Goal: Information Seeking & Learning: Compare options

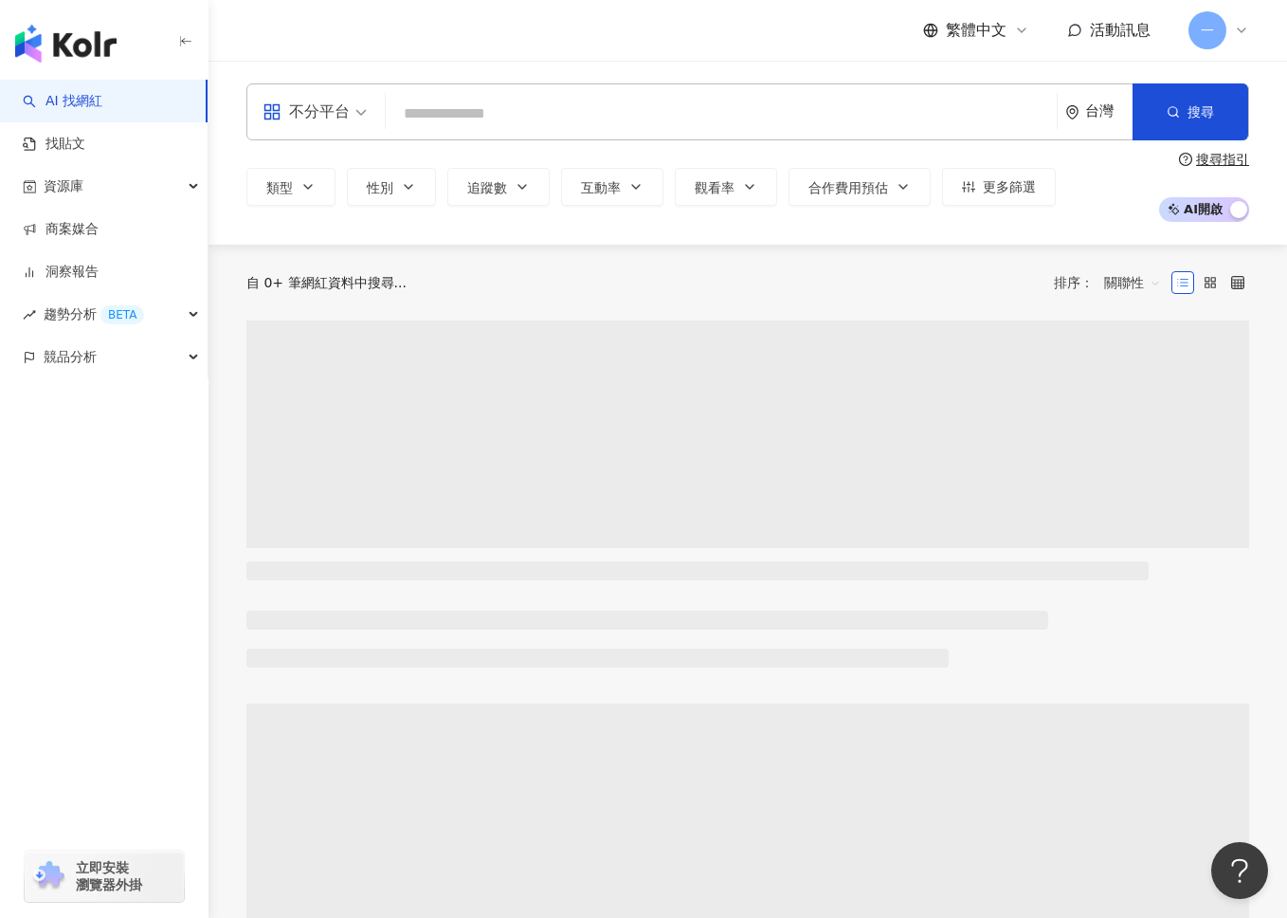
click at [493, 104] on input "search" at bounding box center [721, 114] width 656 height 36
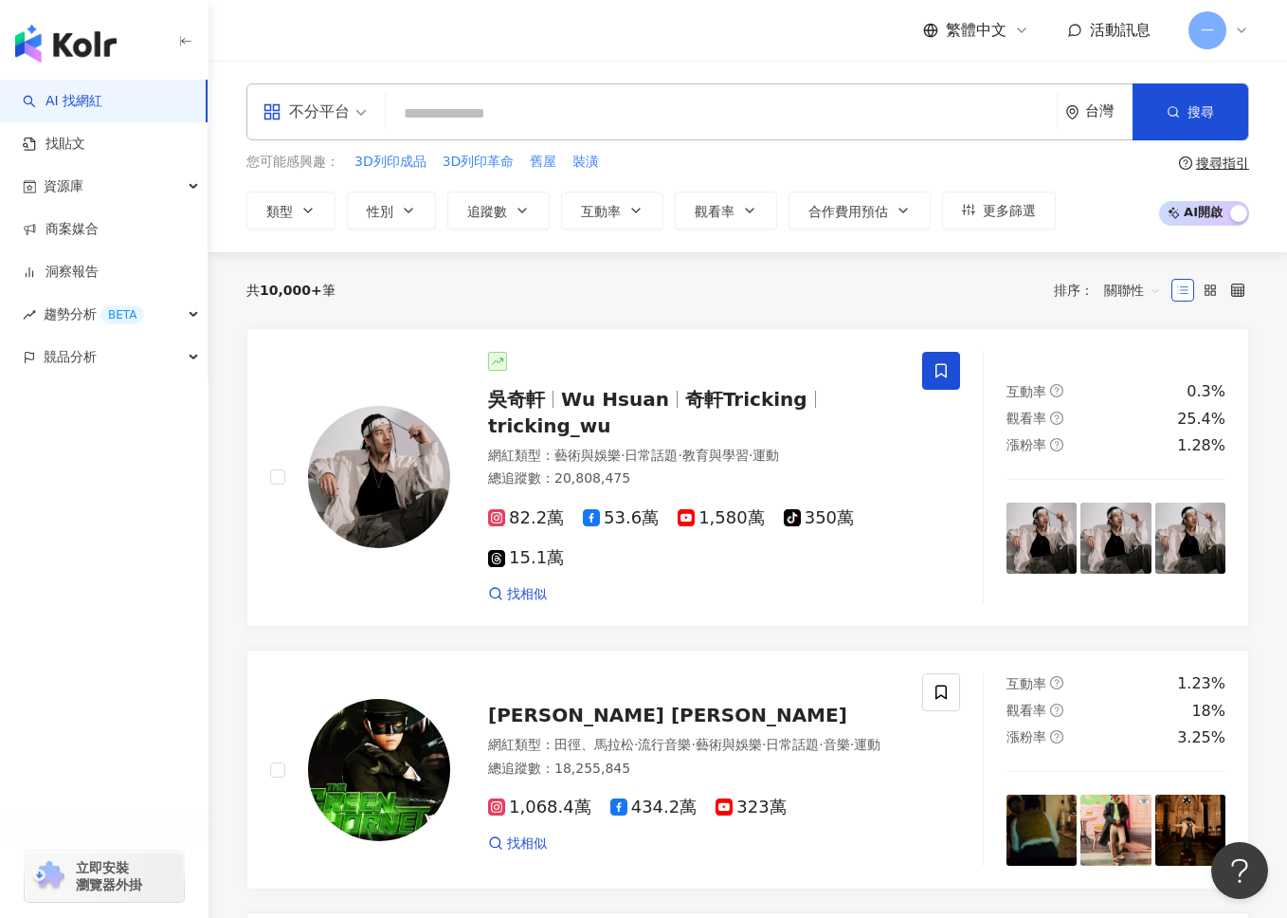
click at [493, 104] on input "search" at bounding box center [721, 114] width 656 height 36
click at [325, 201] on button "類型" at bounding box center [290, 210] width 89 height 38
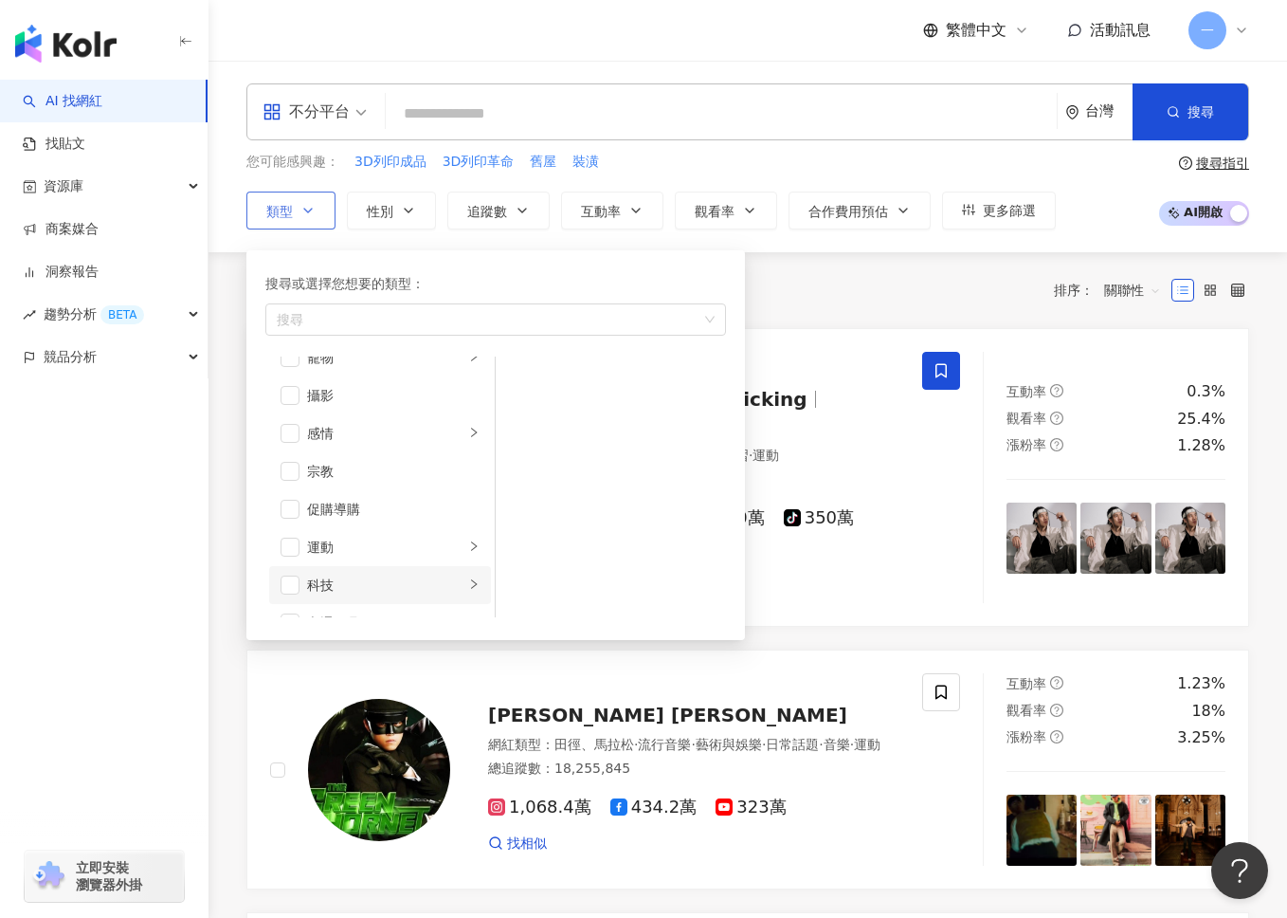
scroll to position [552, 0]
click at [446, 316] on div "button" at bounding box center [485, 319] width 433 height 14
type input "*"
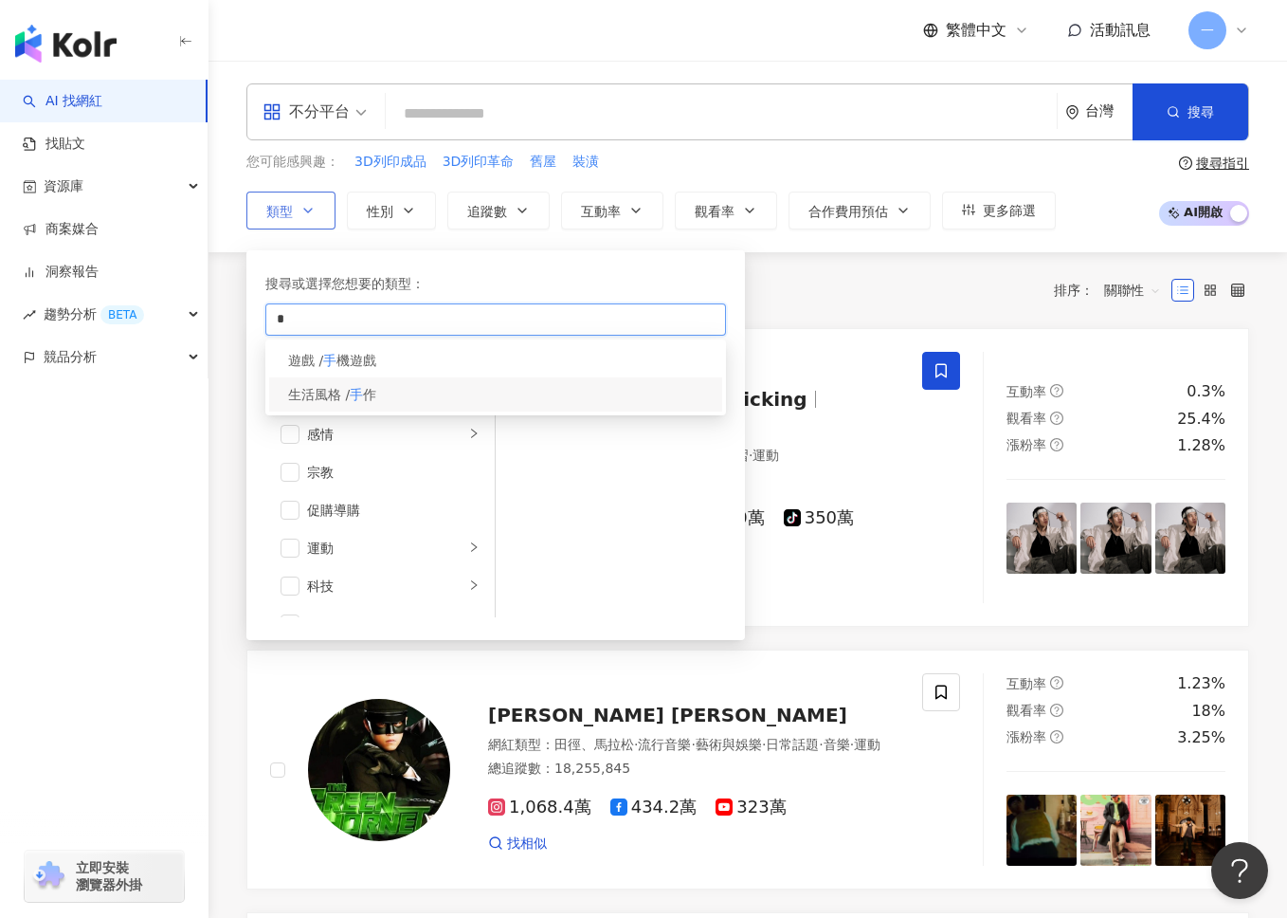
type input "*"
click at [428, 385] on div "生活風格 / 手 作" at bounding box center [495, 394] width 453 height 34
click at [793, 311] on div "共 10,000+ 筆 排序： 關聯性" at bounding box center [747, 290] width 1003 height 76
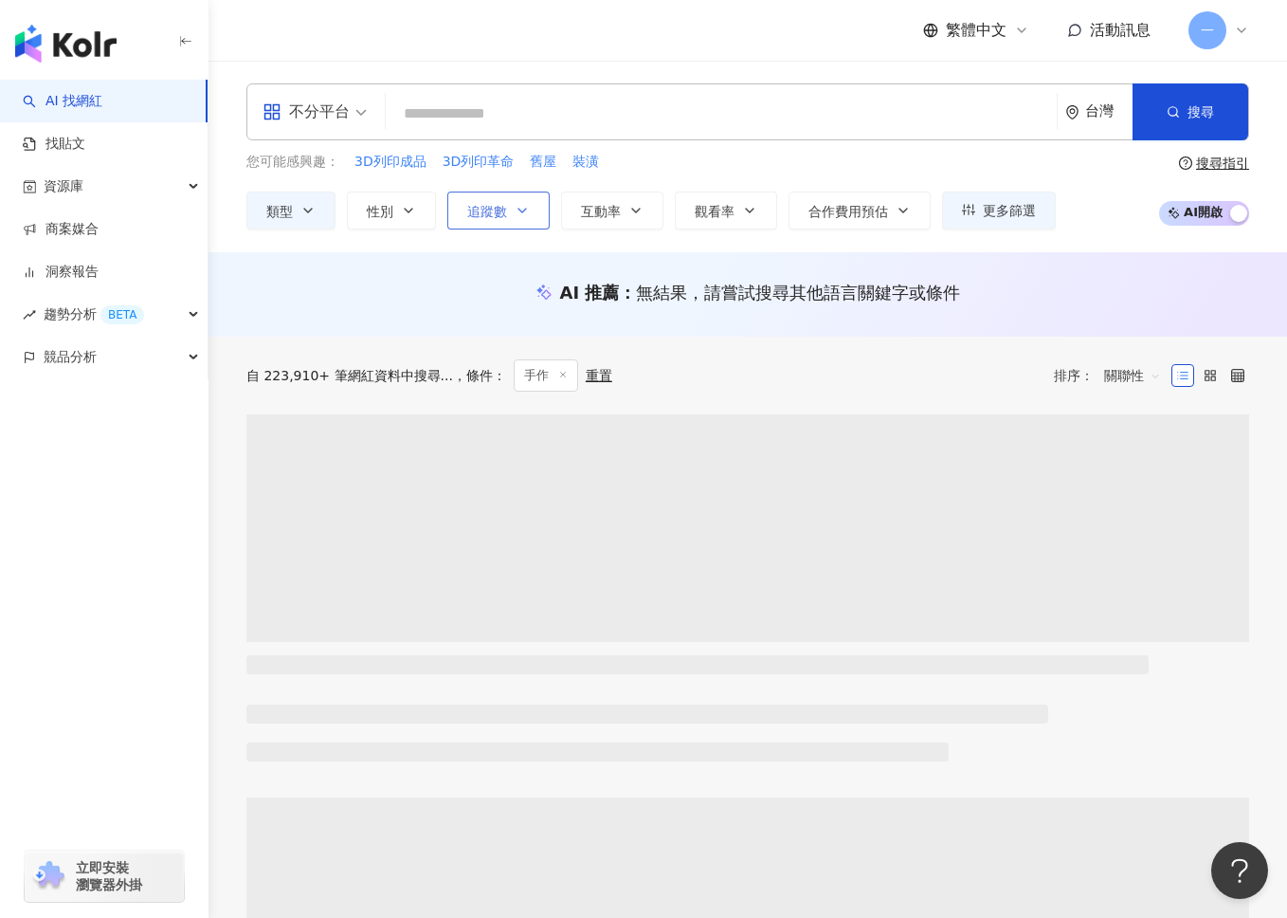
click at [496, 217] on span "追蹤數" at bounding box center [487, 211] width 40 height 15
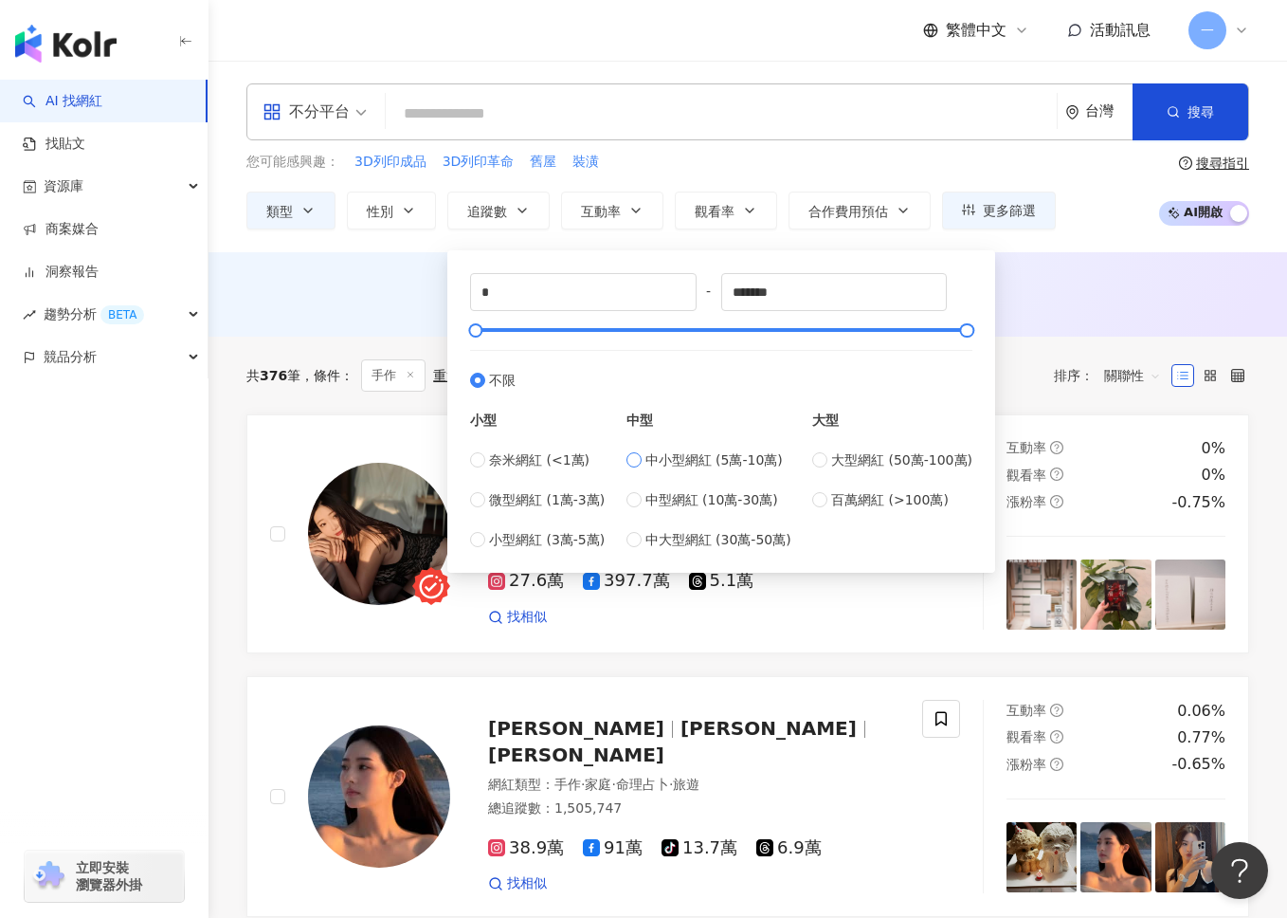
click at [736, 463] on span "中小型網紅 (5萬-10萬)" at bounding box center [714, 459] width 137 height 21
type input "*****"
click at [1094, 307] on div "AI 推薦 ： 無結果，請嘗試搜尋其他語言關鍵字或條件" at bounding box center [748, 298] width 1079 height 35
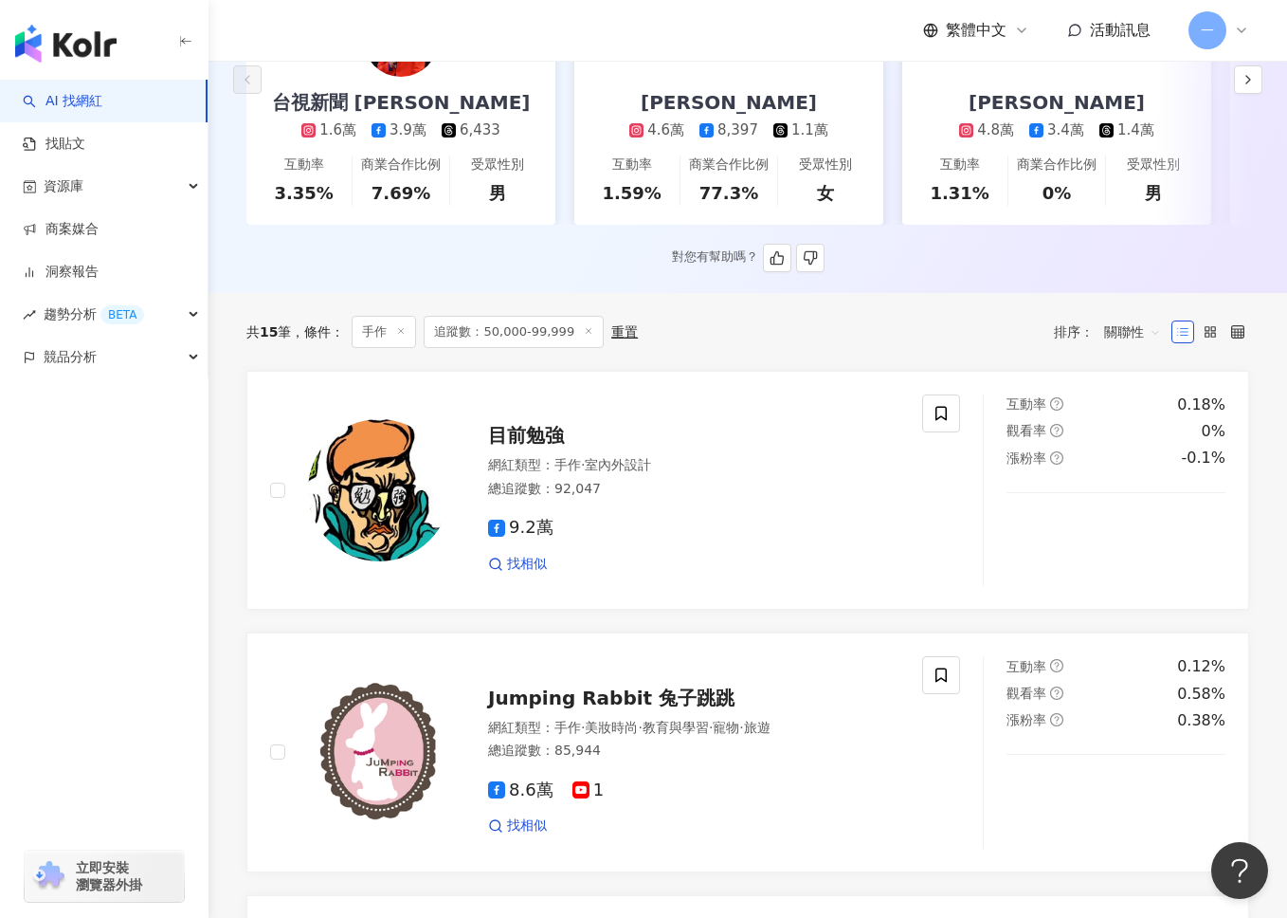
scroll to position [403, 0]
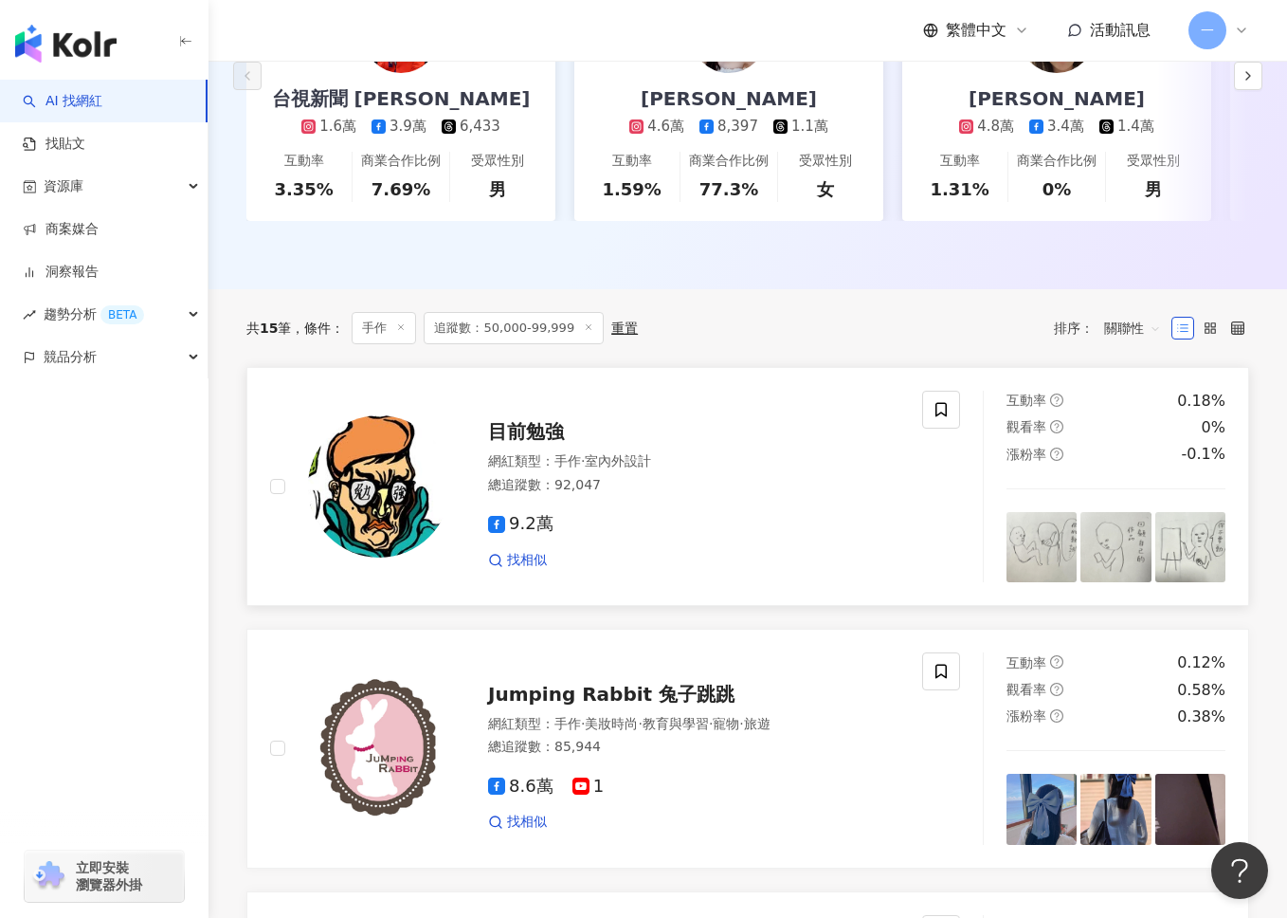
click at [549, 443] on span "目前勉強" at bounding box center [526, 431] width 76 height 23
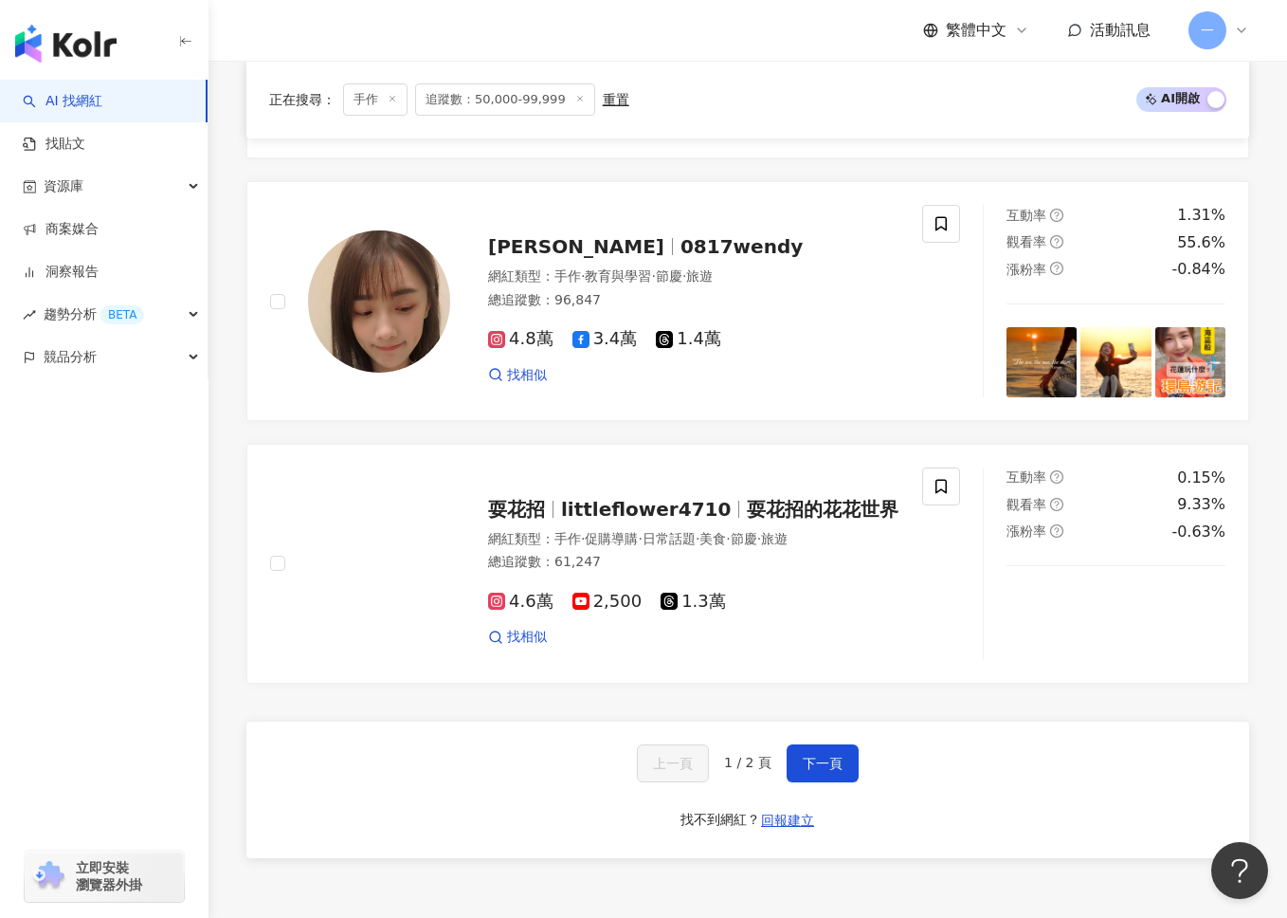
scroll to position [3238, 0]
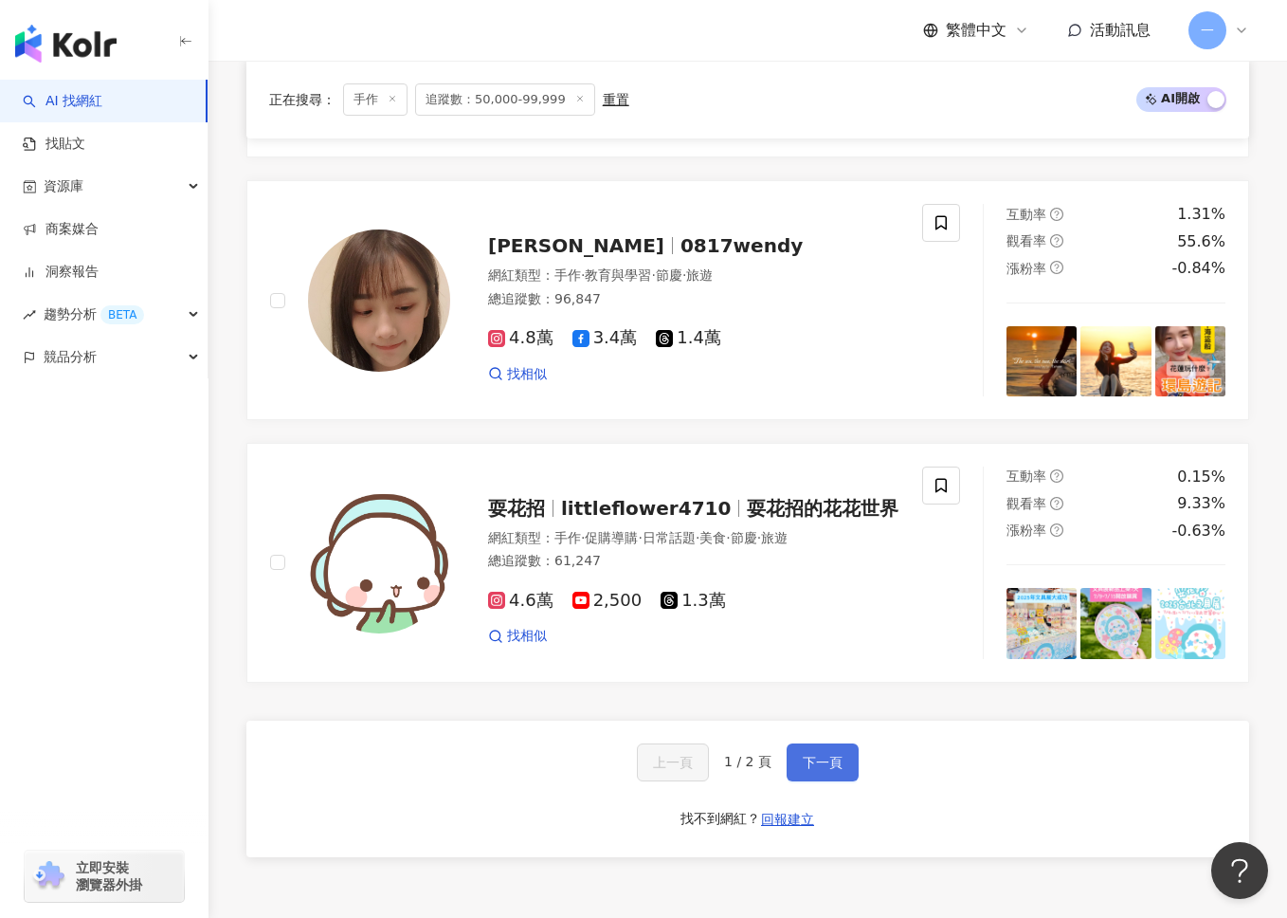
click at [793, 759] on button "下一頁" at bounding box center [823, 762] width 72 height 38
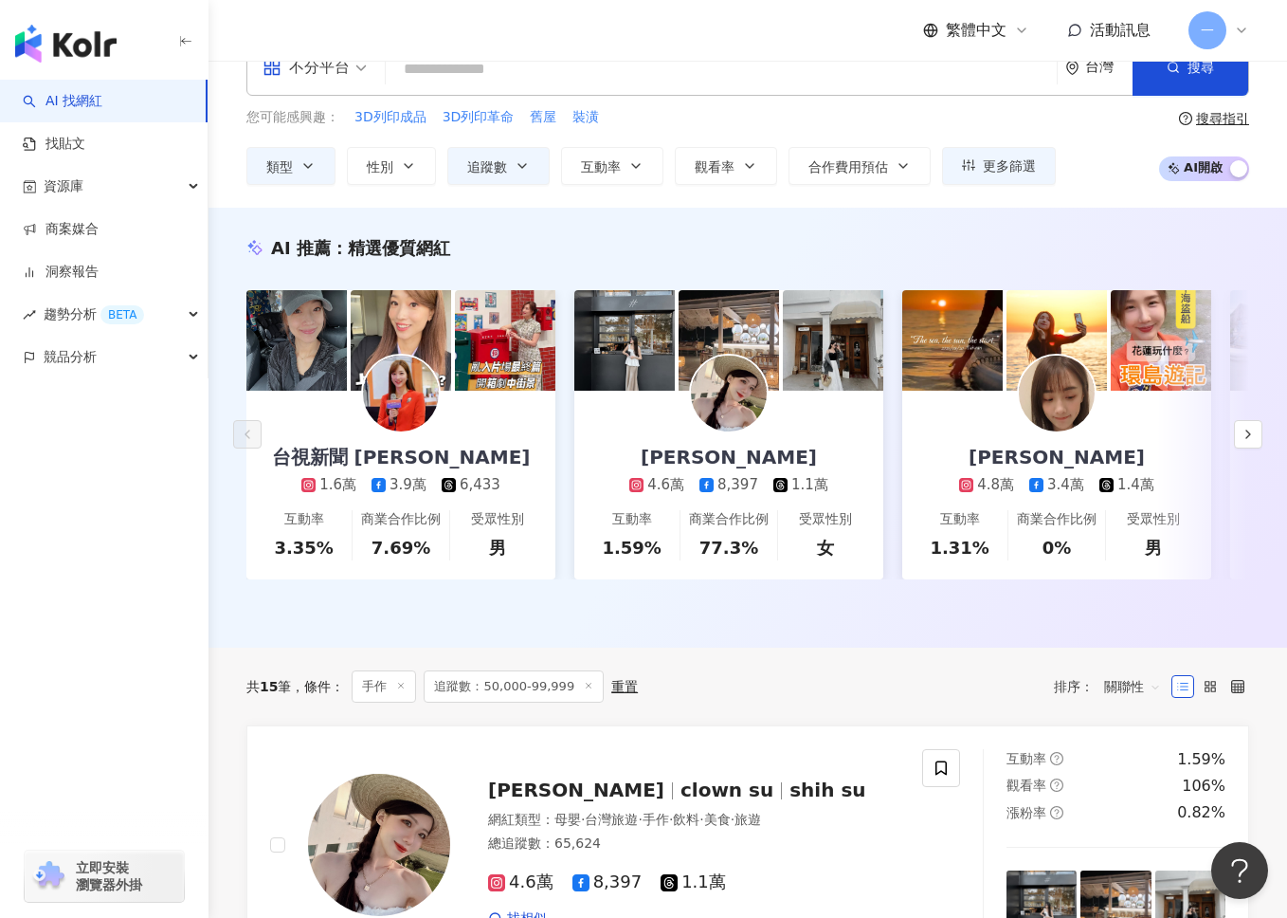
scroll to position [0, 0]
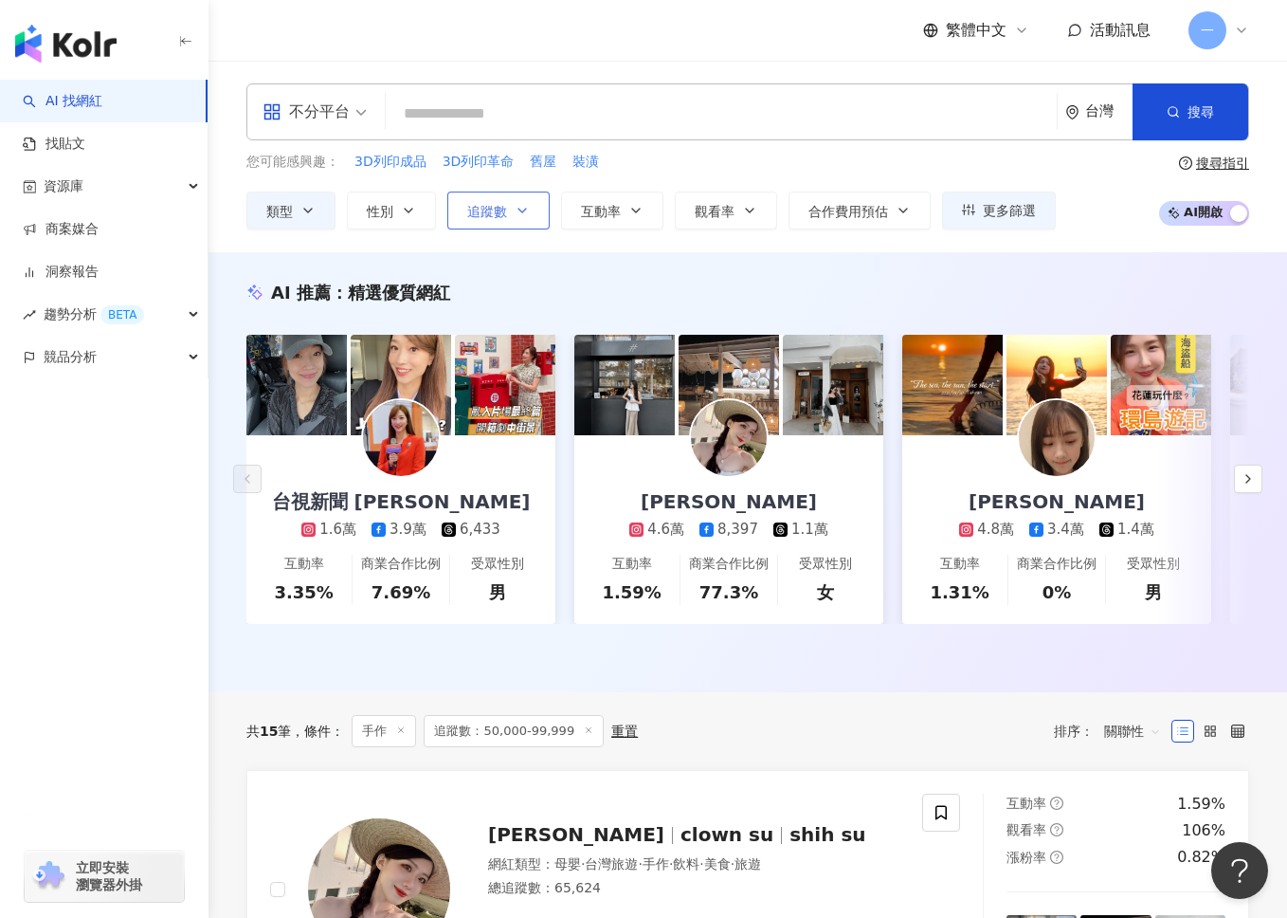
click at [542, 202] on button "追蹤數" at bounding box center [498, 210] width 102 height 38
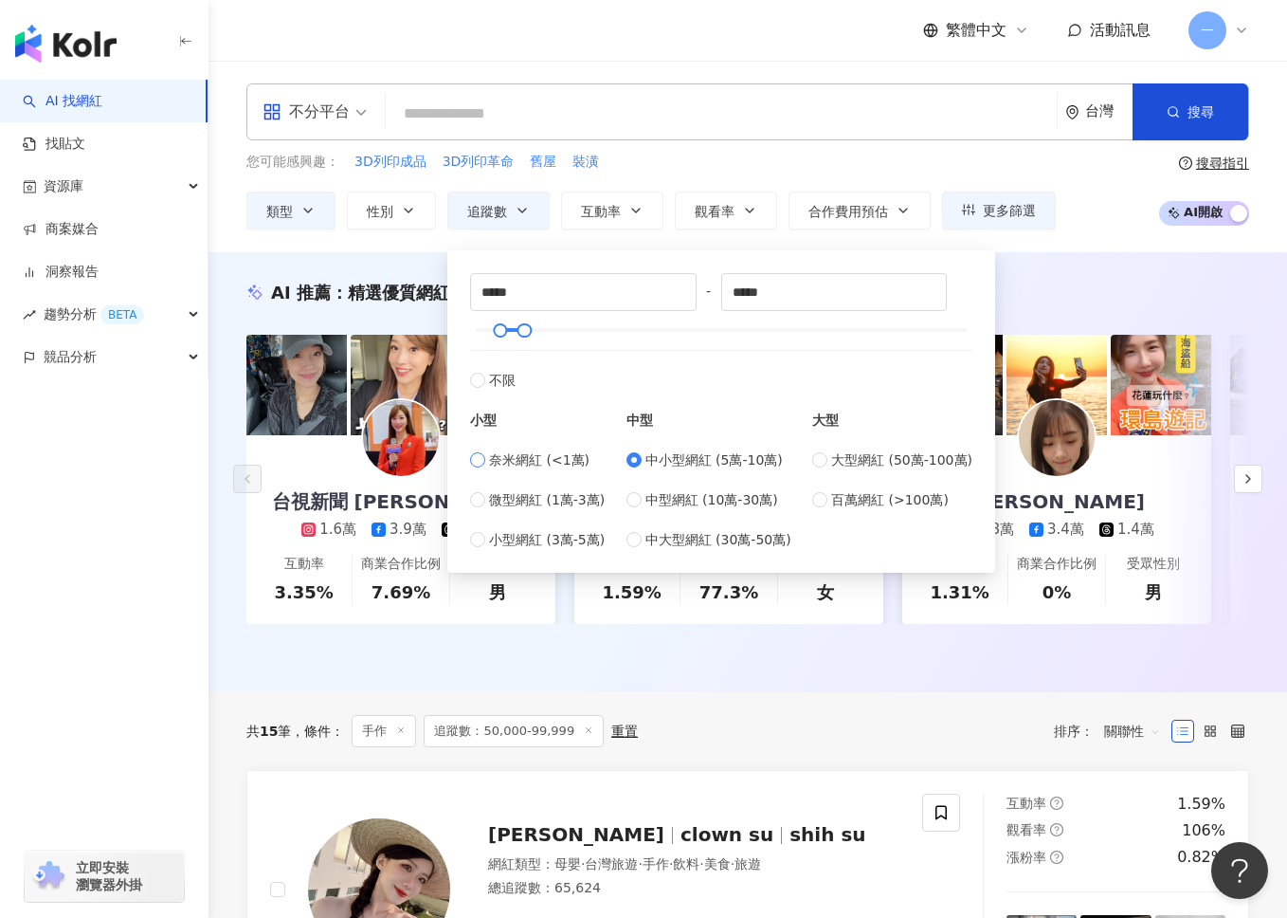
click at [551, 454] on span "奈米網紅 (<1萬)" at bounding box center [539, 459] width 100 height 21
type input "*"
type input "****"
click at [555, 508] on span "微型網紅 (1萬-3萬)" at bounding box center [547, 499] width 116 height 21
type input "*****"
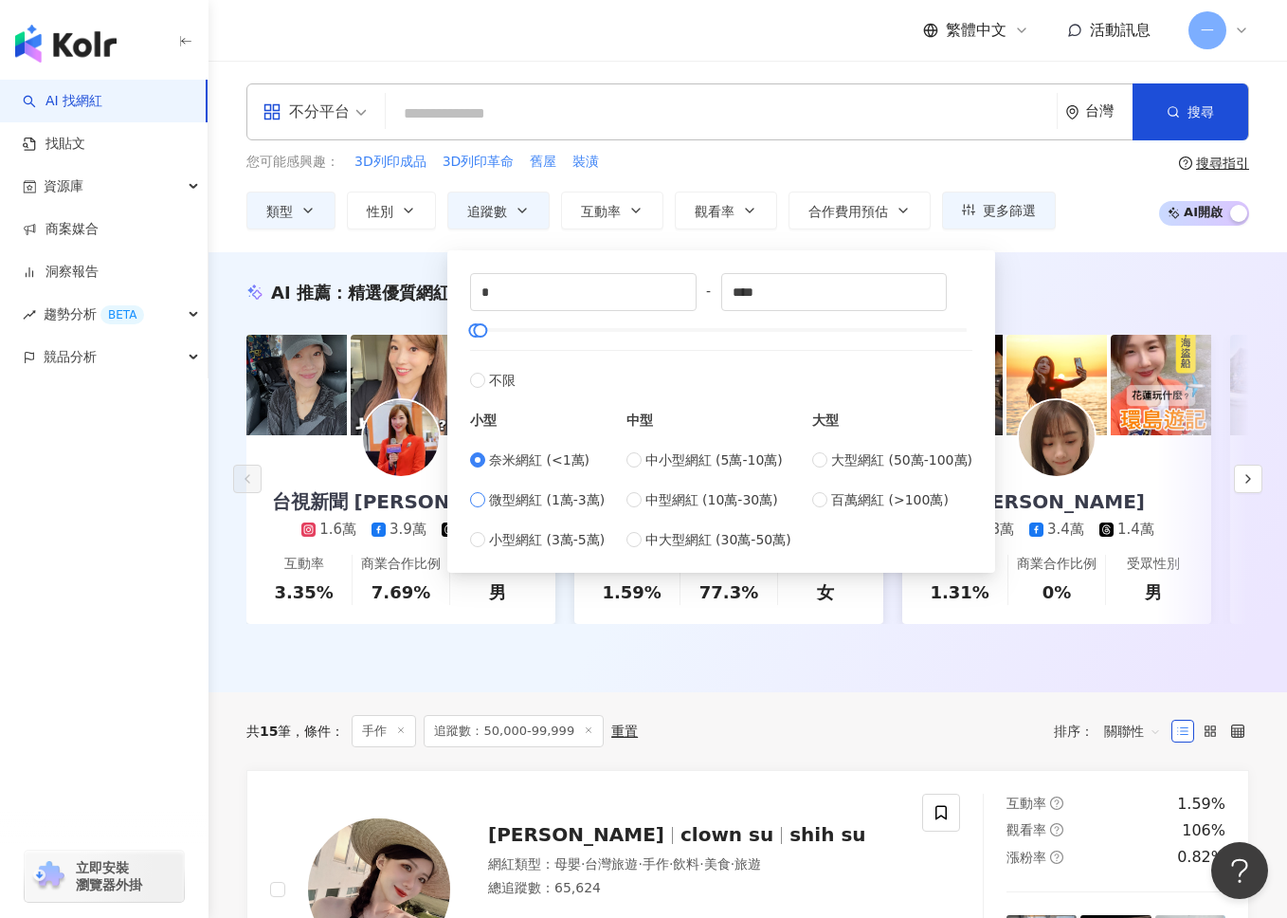
type input "*****"
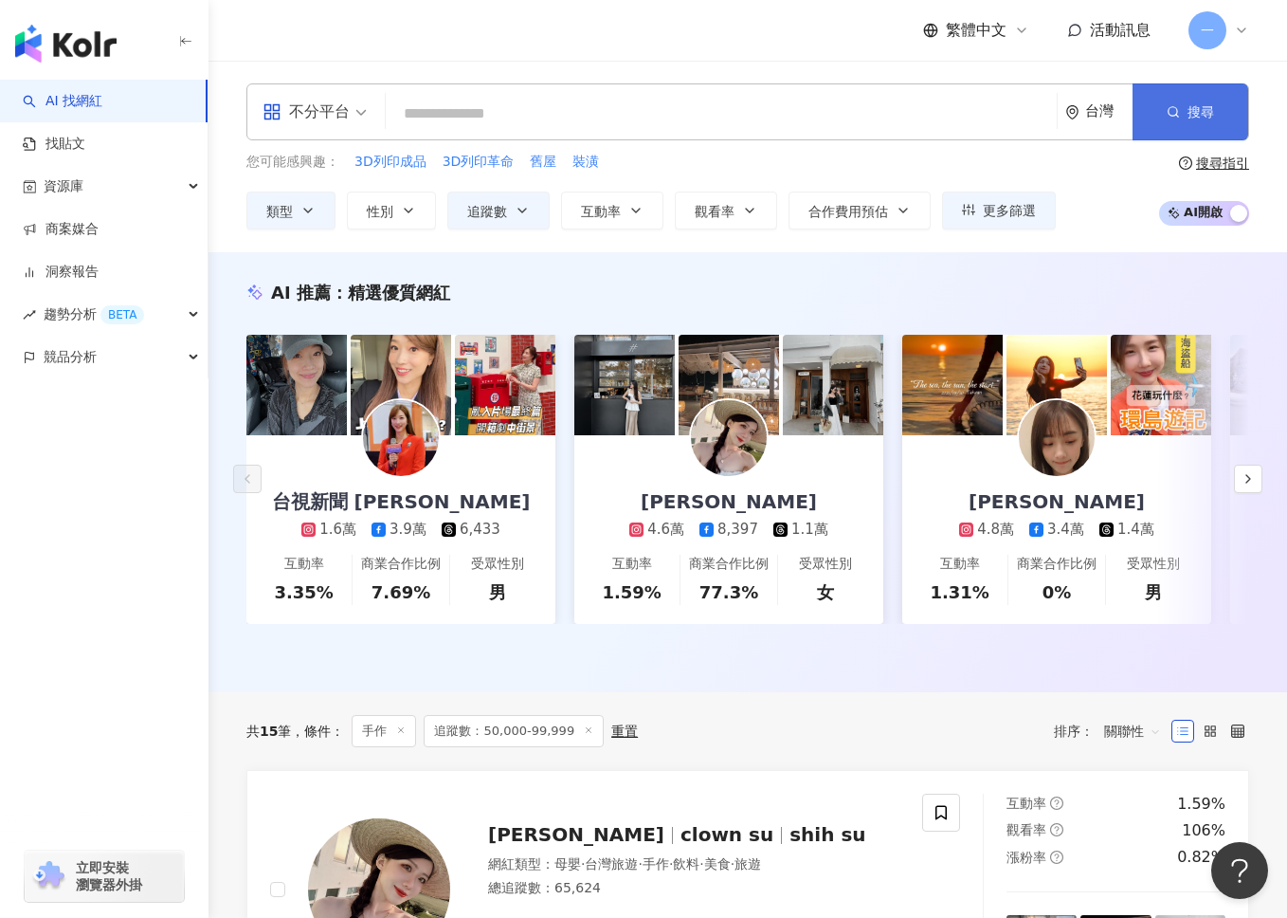
click at [1184, 120] on button "搜尋" at bounding box center [1191, 111] width 116 height 57
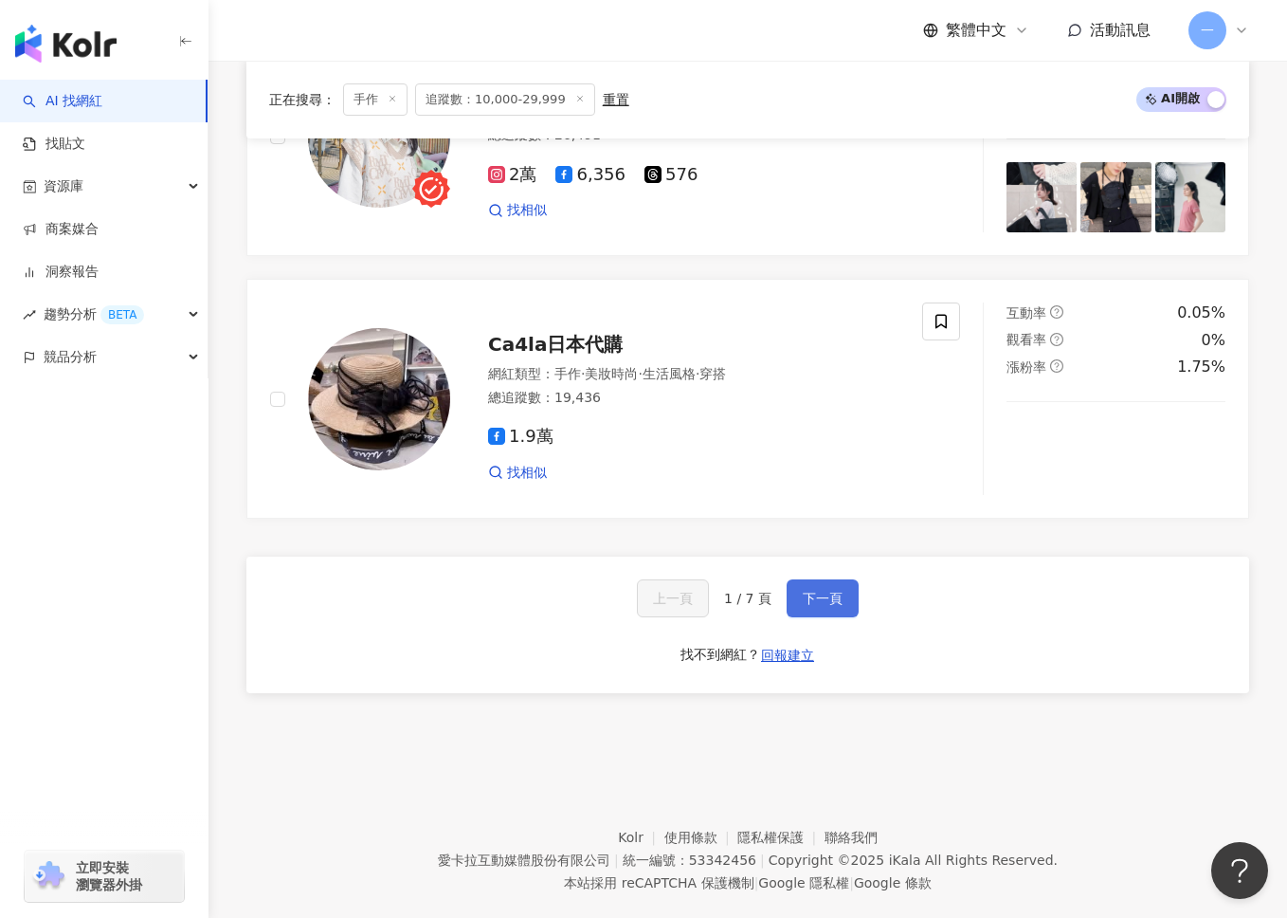
scroll to position [3421, 0]
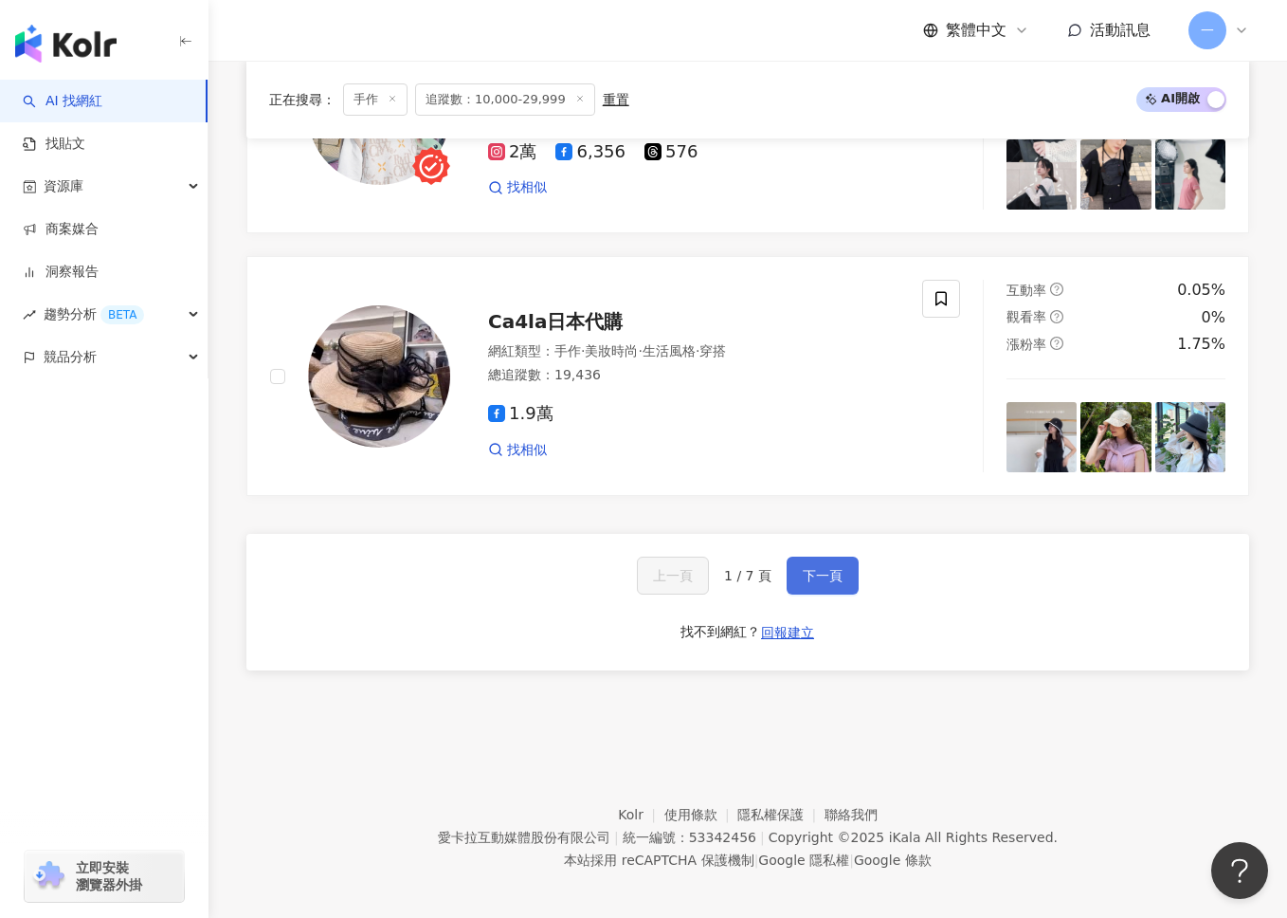
click at [835, 556] on button "下一頁" at bounding box center [823, 575] width 72 height 38
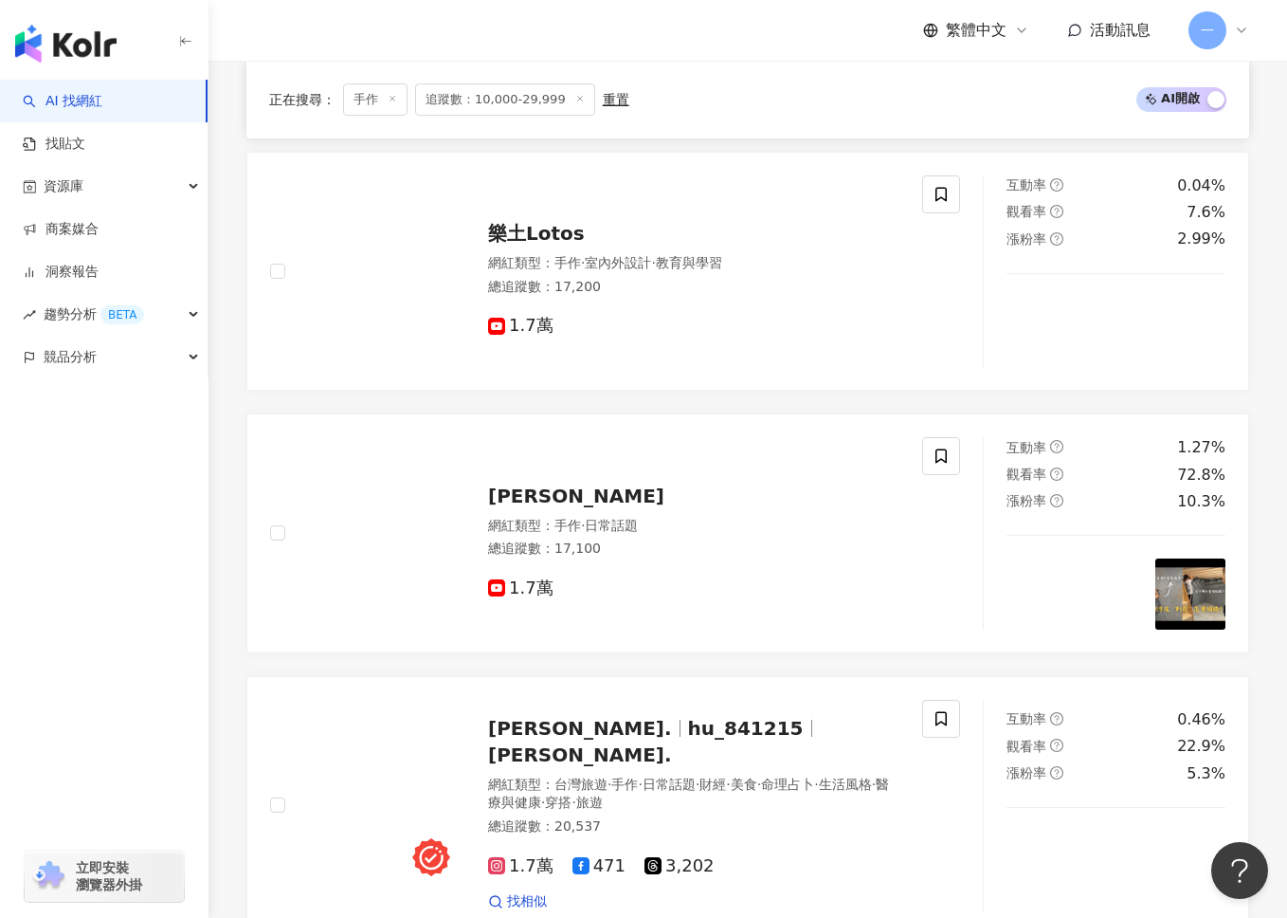
scroll to position [2736, 0]
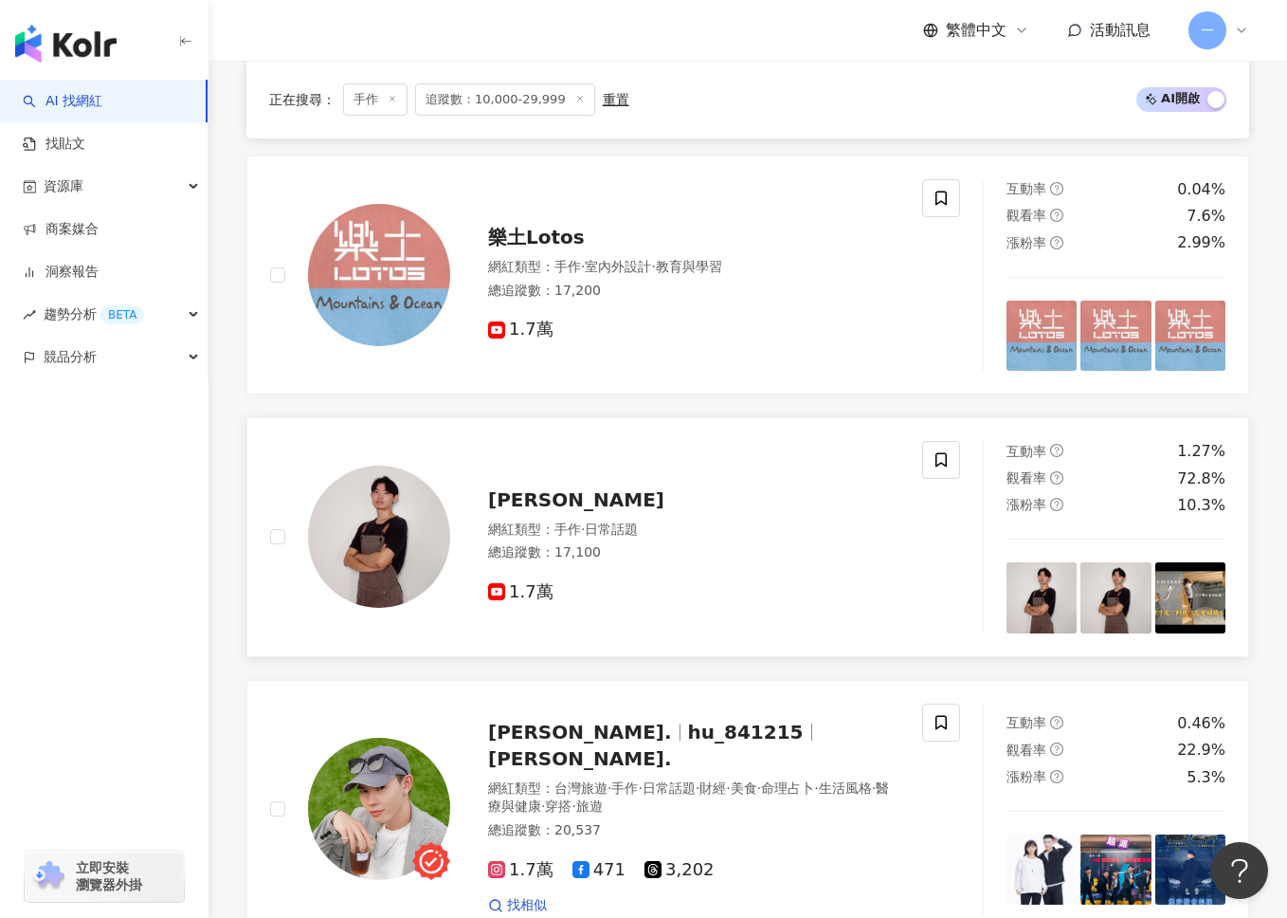
click at [585, 494] on span "[PERSON_NAME]" at bounding box center [576, 499] width 176 height 23
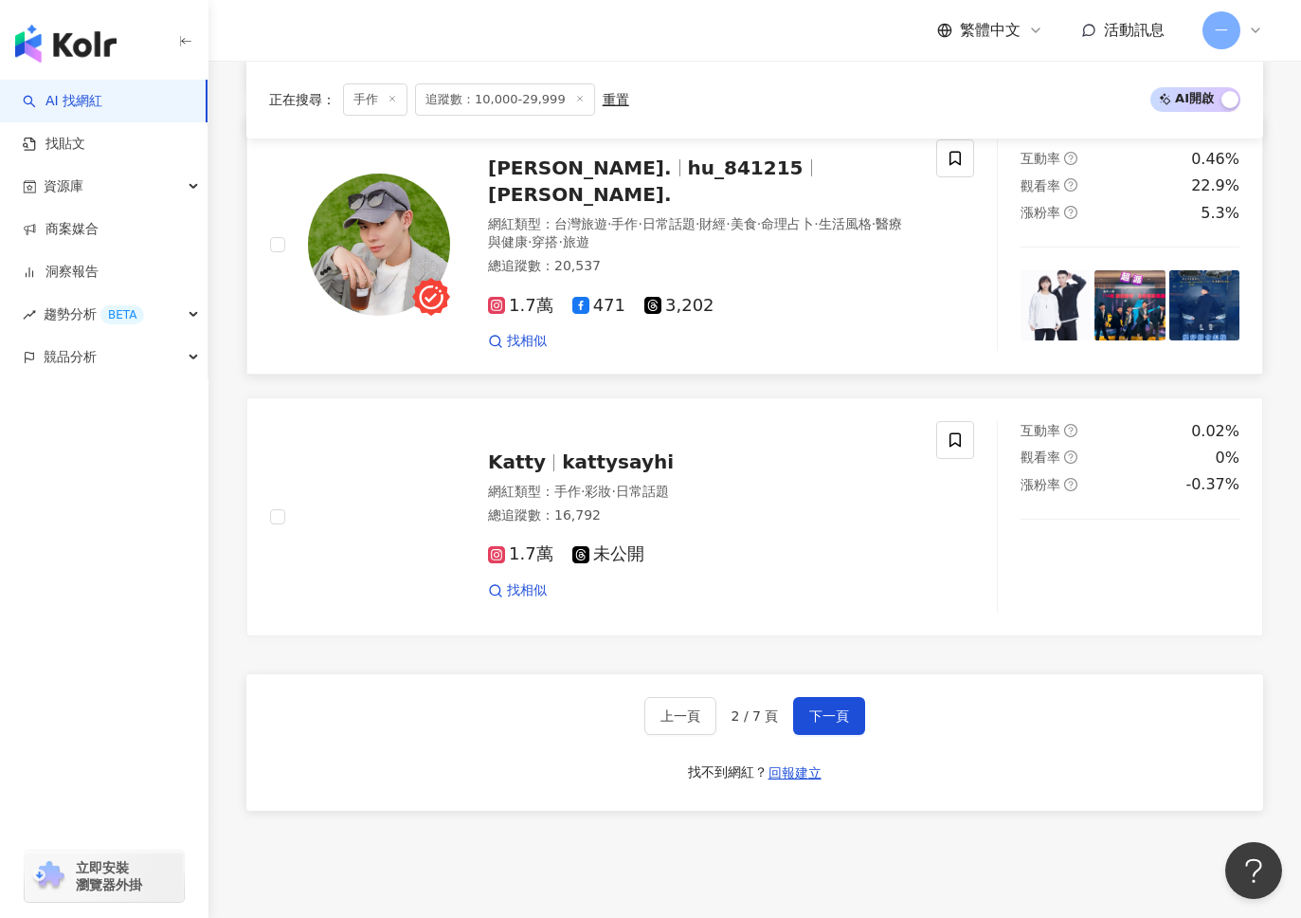
scroll to position [3407, 0]
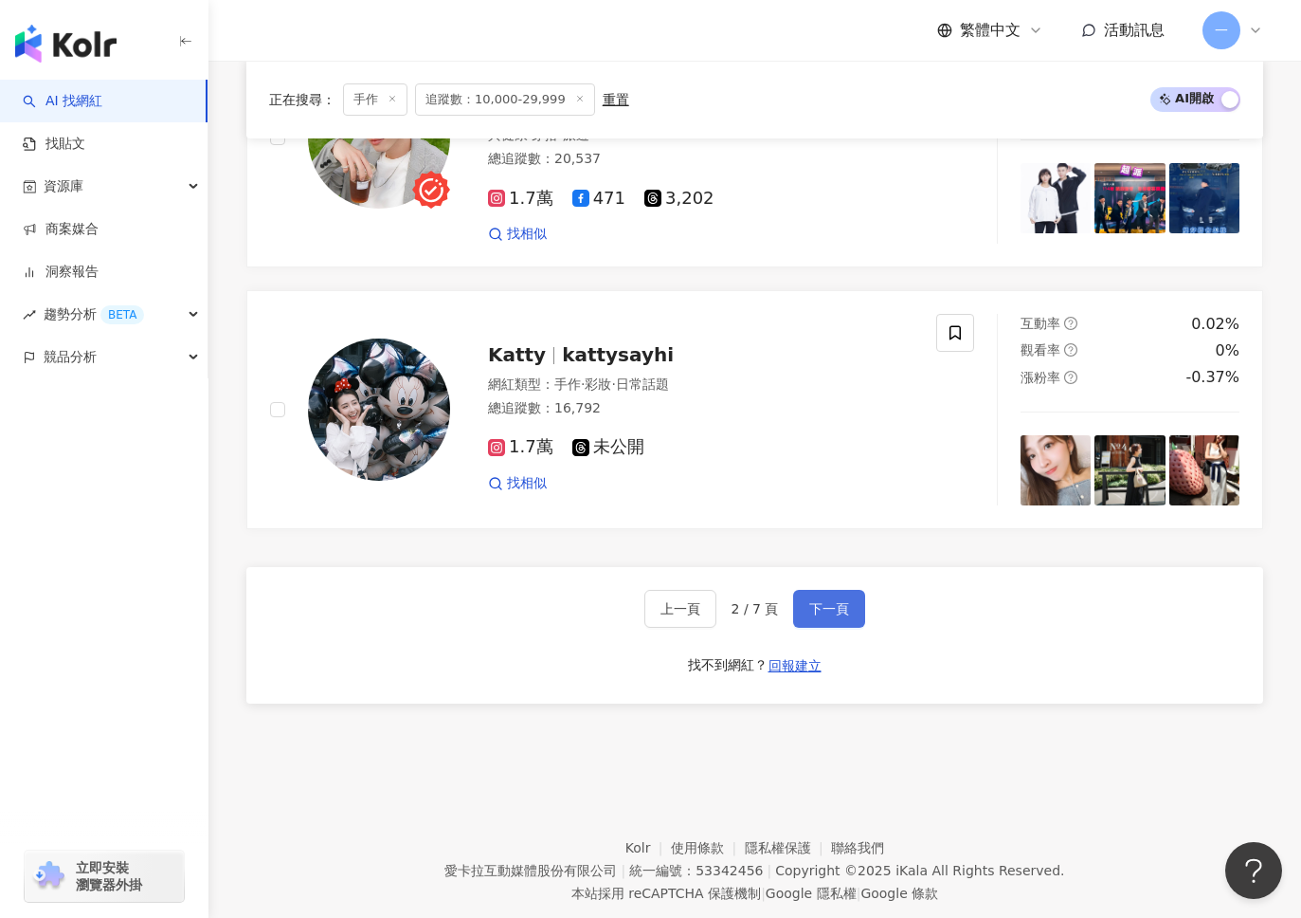
click at [813, 601] on span "下一頁" at bounding box center [829, 608] width 40 height 15
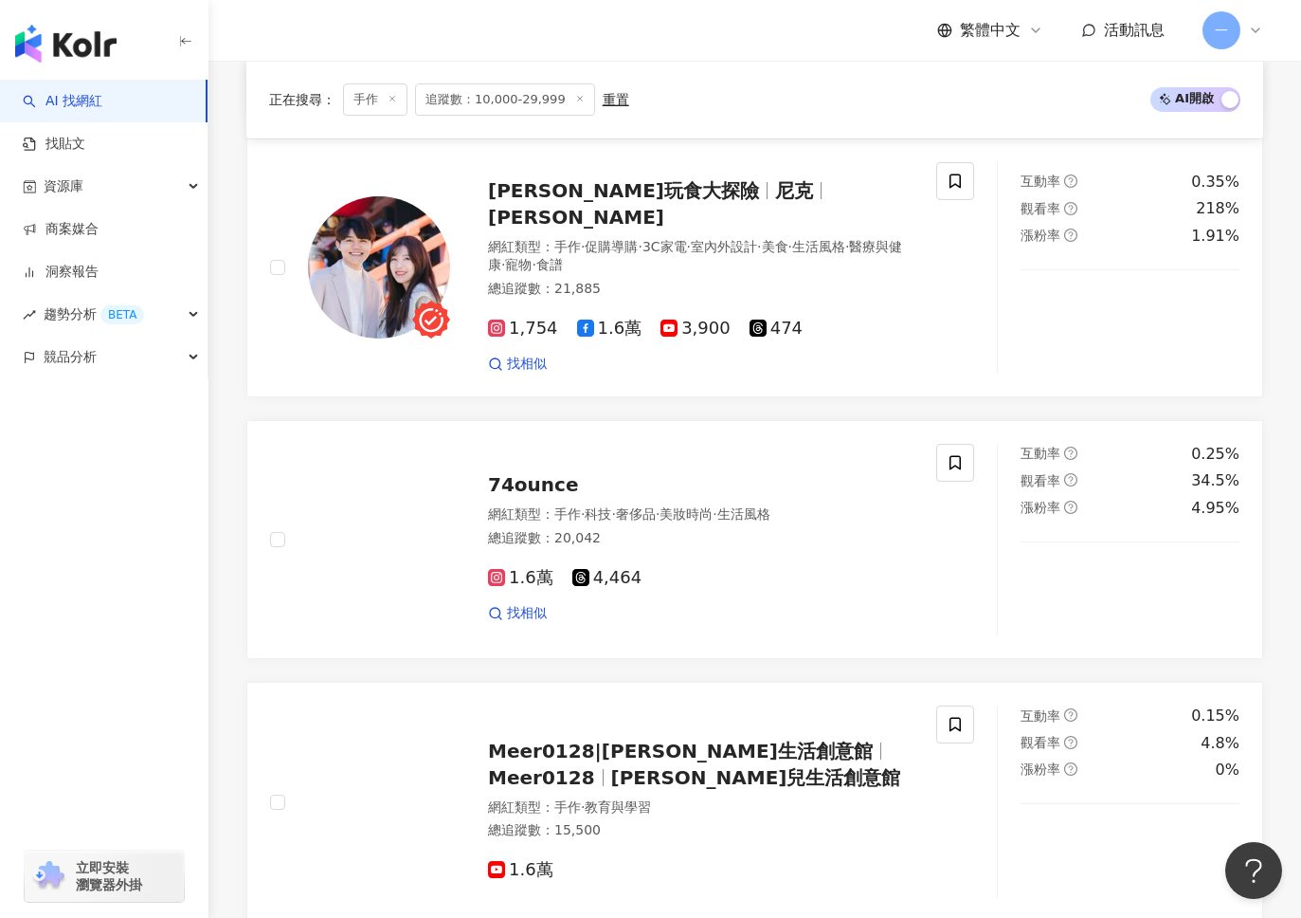
scroll to position [2224, 0]
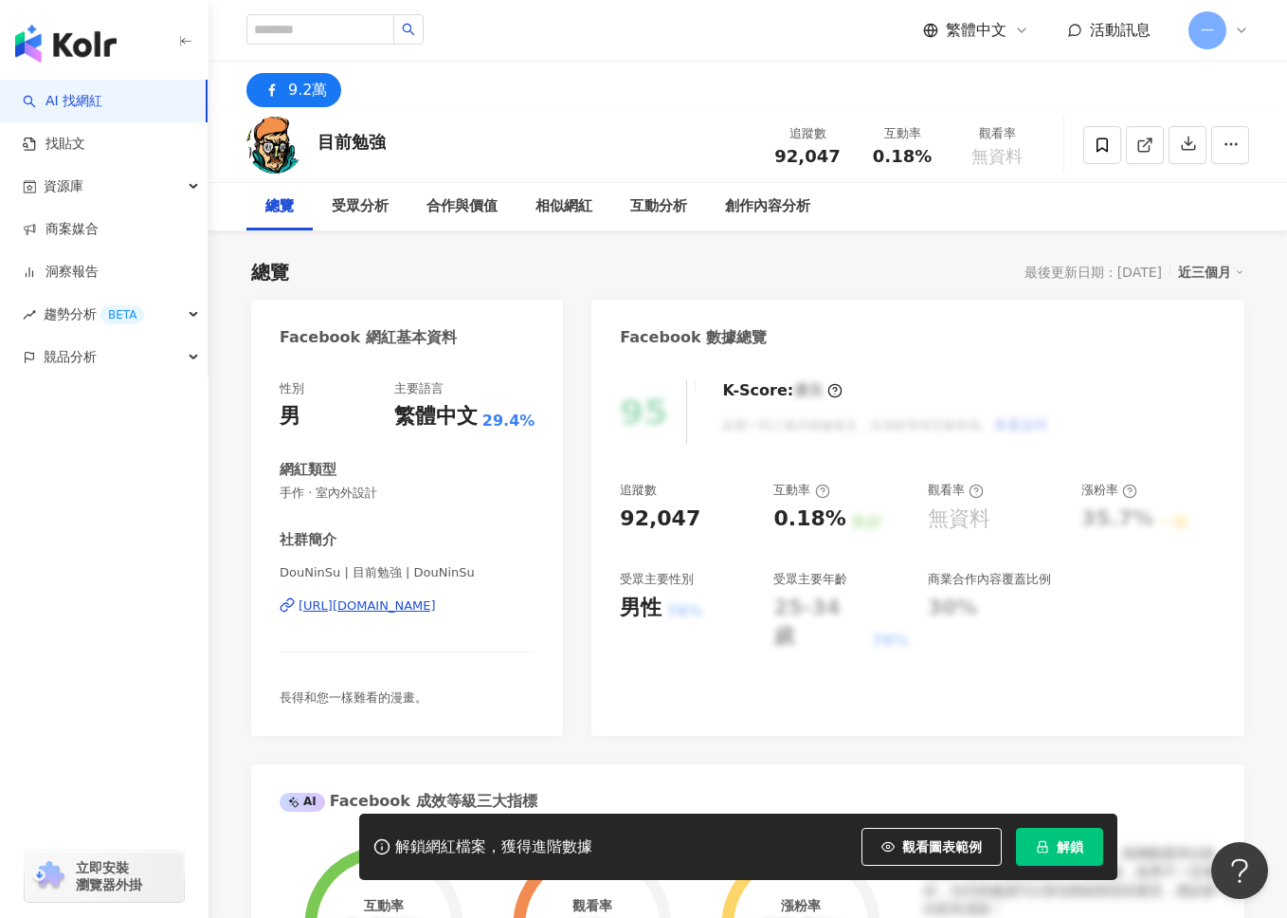
click at [428, 606] on div "https://www.facebook.com/464028383631885" at bounding box center [367, 605] width 137 height 17
